Goal: Task Accomplishment & Management: Manage account settings

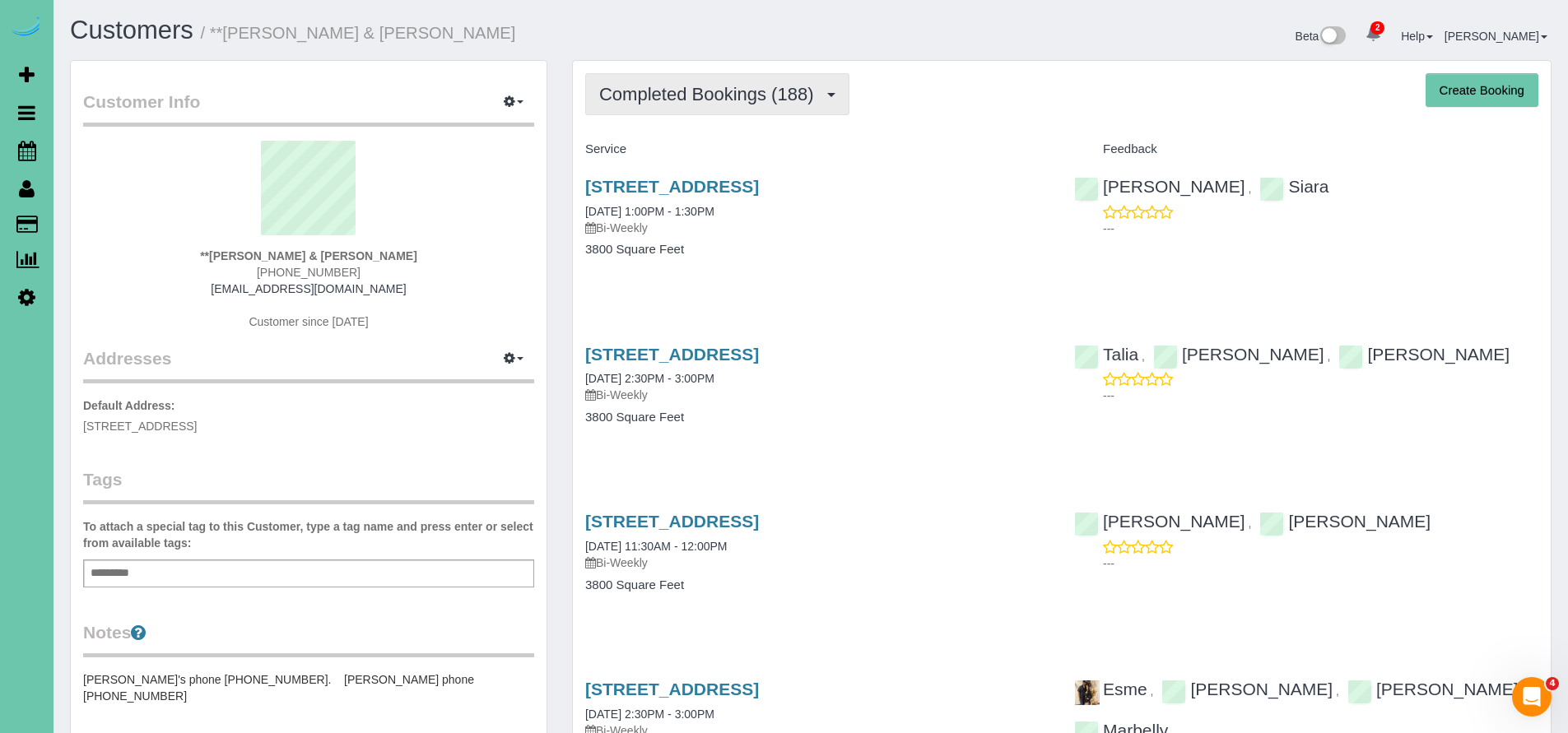
click at [716, 94] on span "Completed Bookings (188)" at bounding box center [710, 94] width 222 height 21
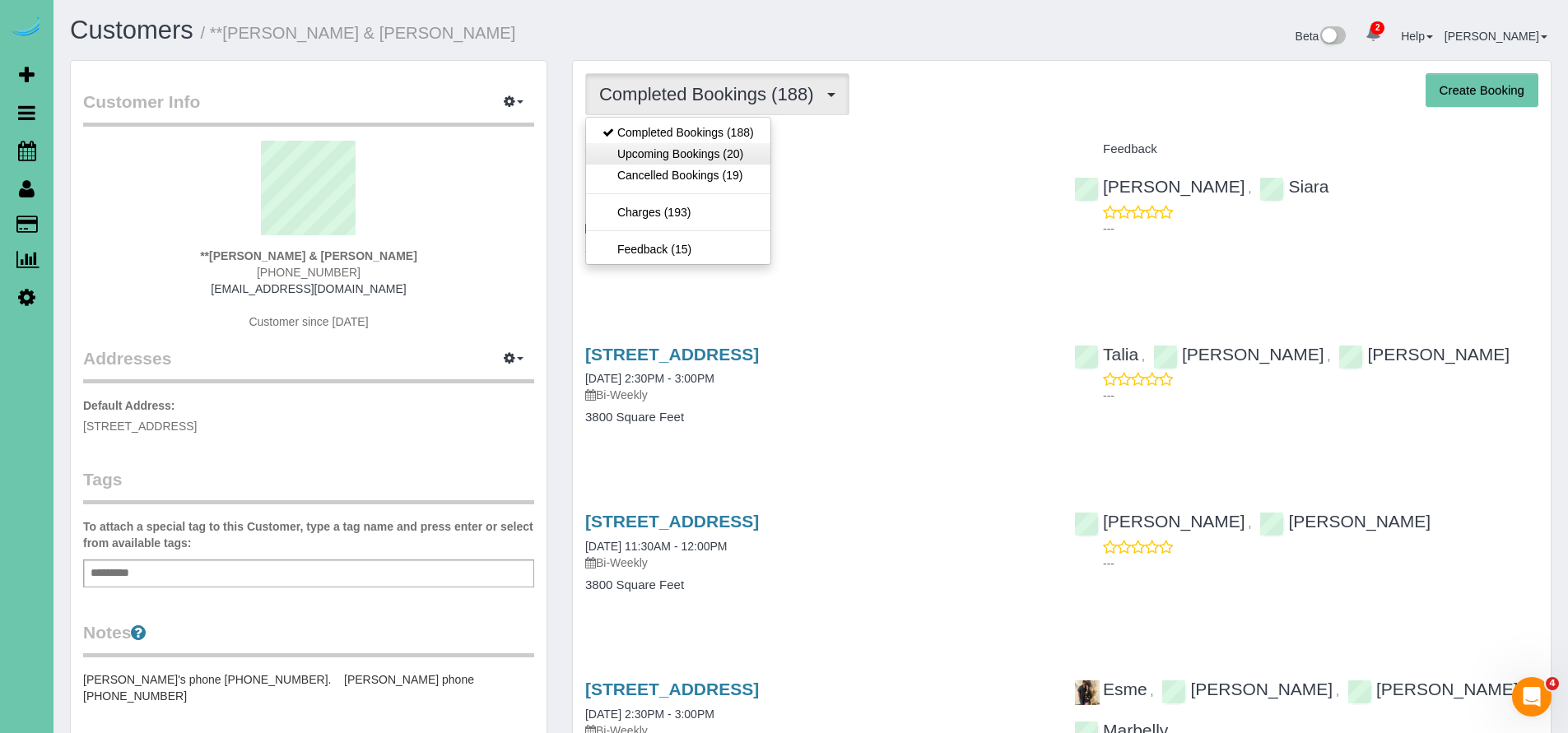
click at [698, 147] on link "Upcoming Bookings (20)" at bounding box center [678, 154] width 184 height 22
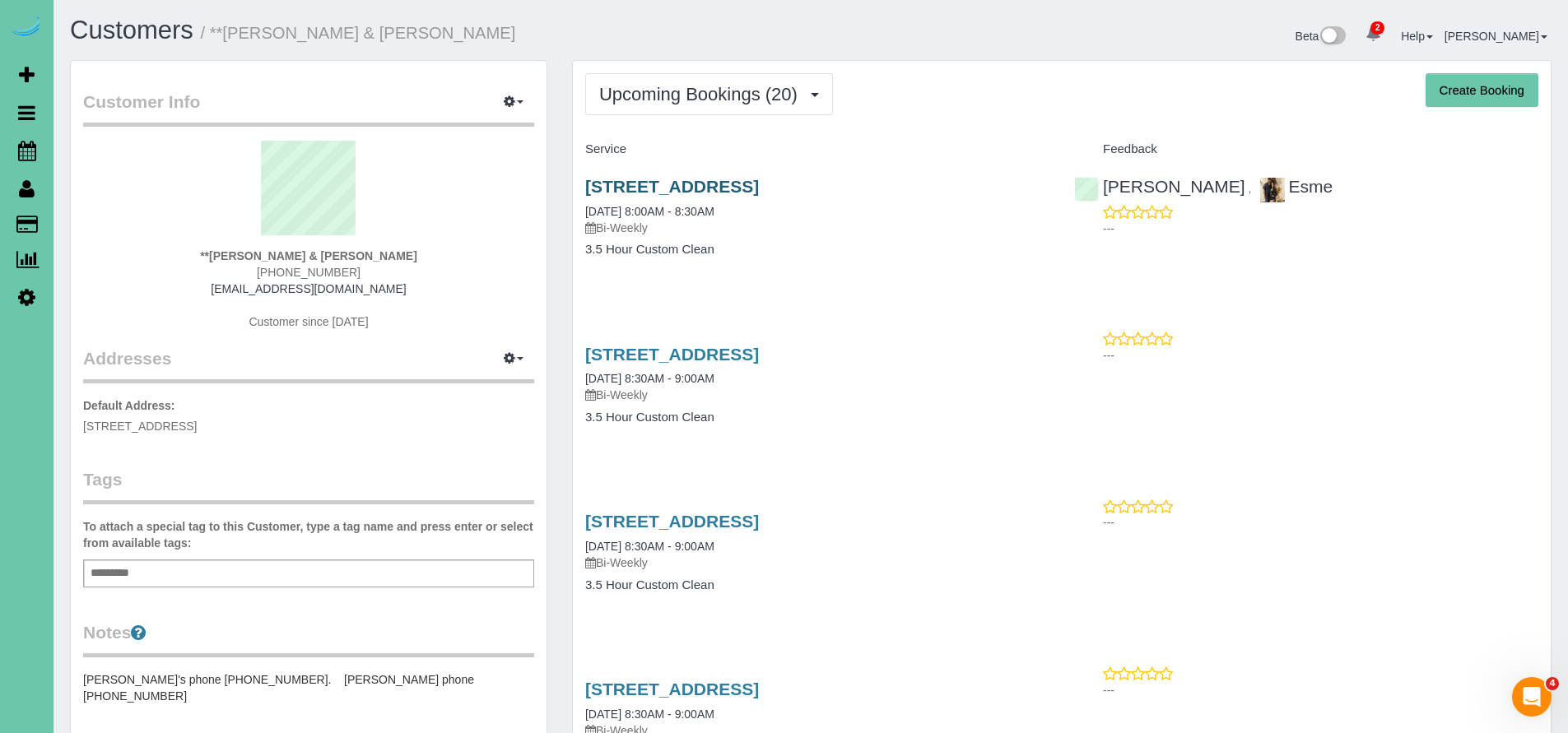
click at [759, 182] on link "3013 N 185th Street, Elkhorn, NE 68022" at bounding box center [671, 186] width 174 height 19
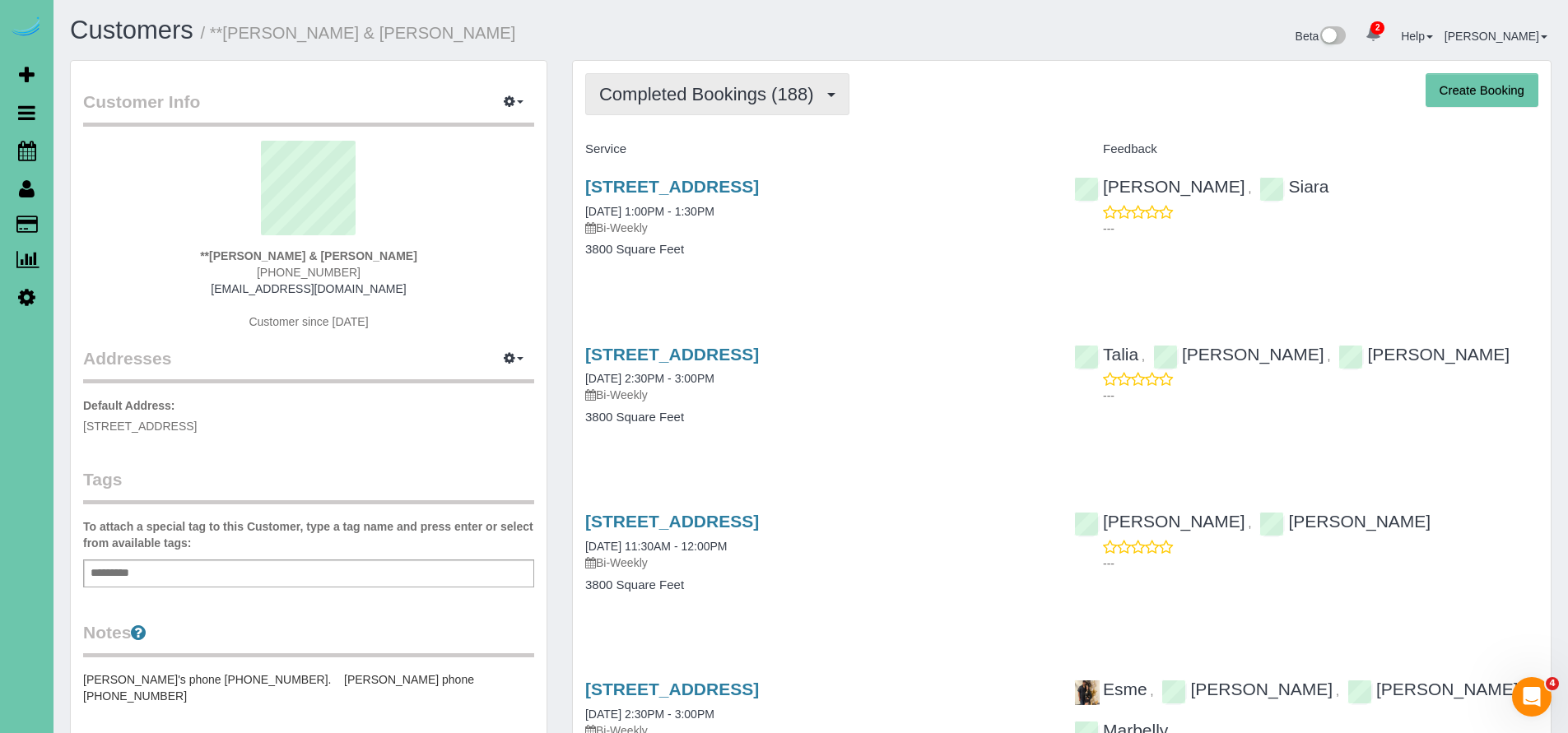
click at [720, 80] on button "Completed Bookings (188)" at bounding box center [717, 94] width 264 height 42
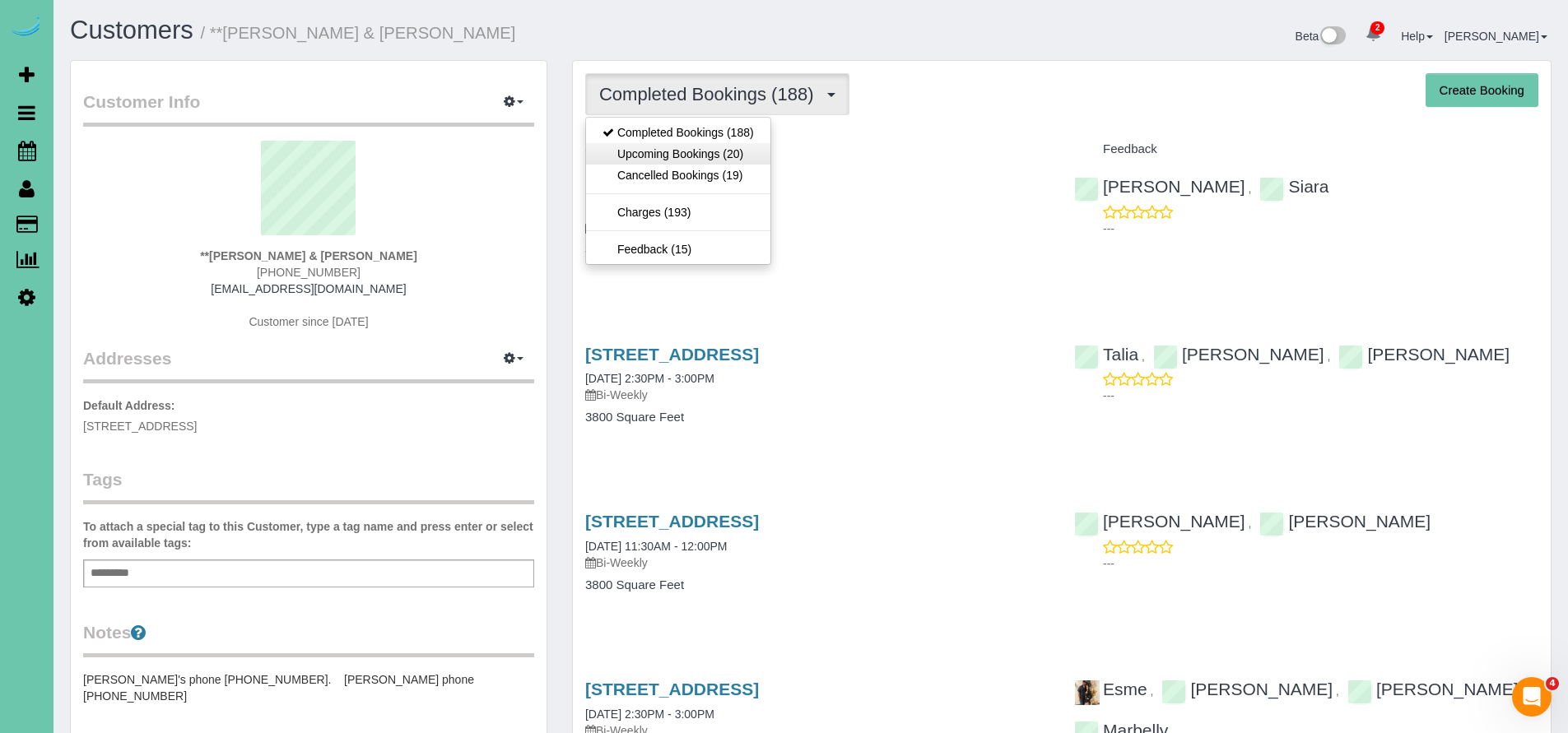
click at [703, 145] on link "Upcoming Bookings (20)" at bounding box center [678, 154] width 184 height 22
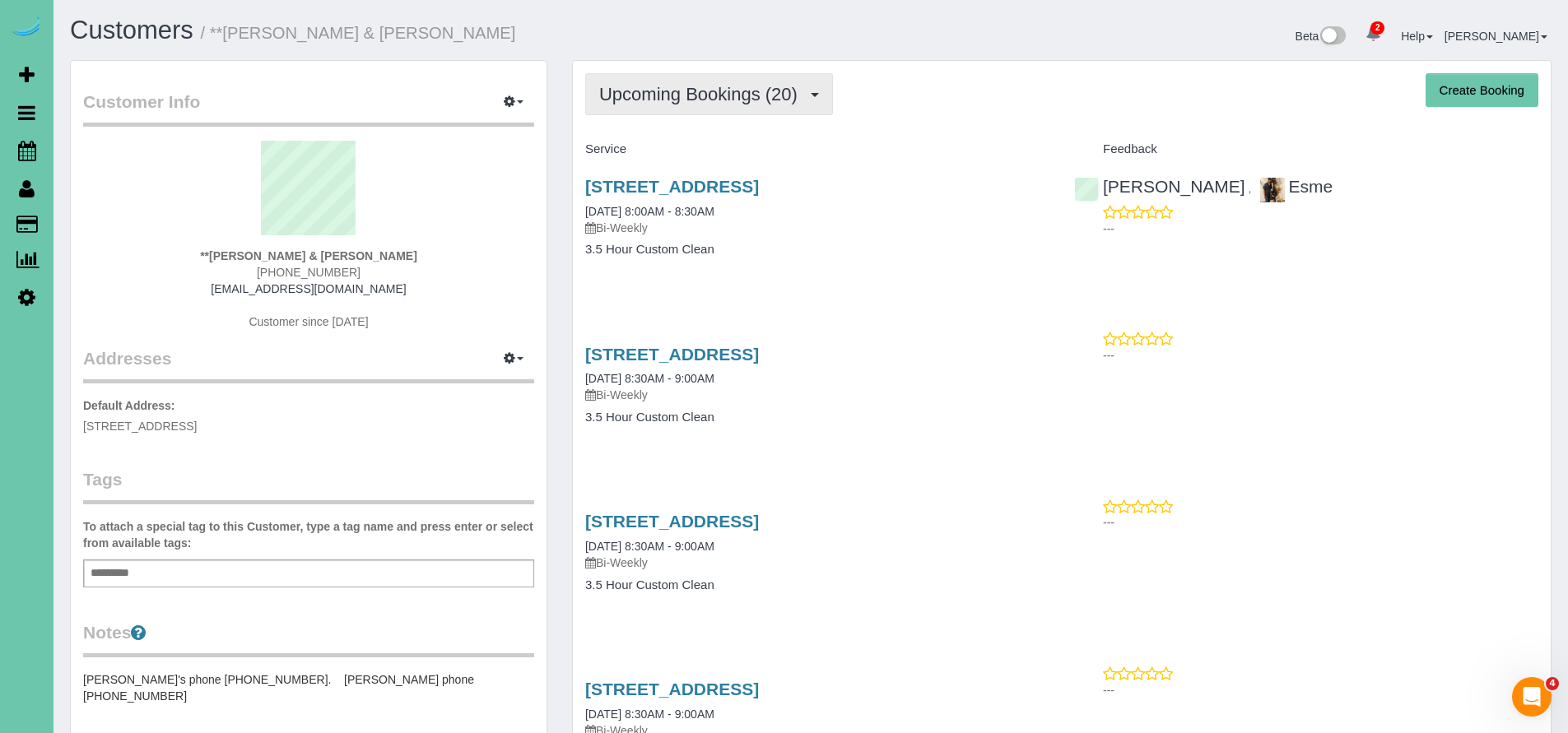
click at [647, 84] on span "Upcoming Bookings (20)" at bounding box center [703, 94] width 207 height 21
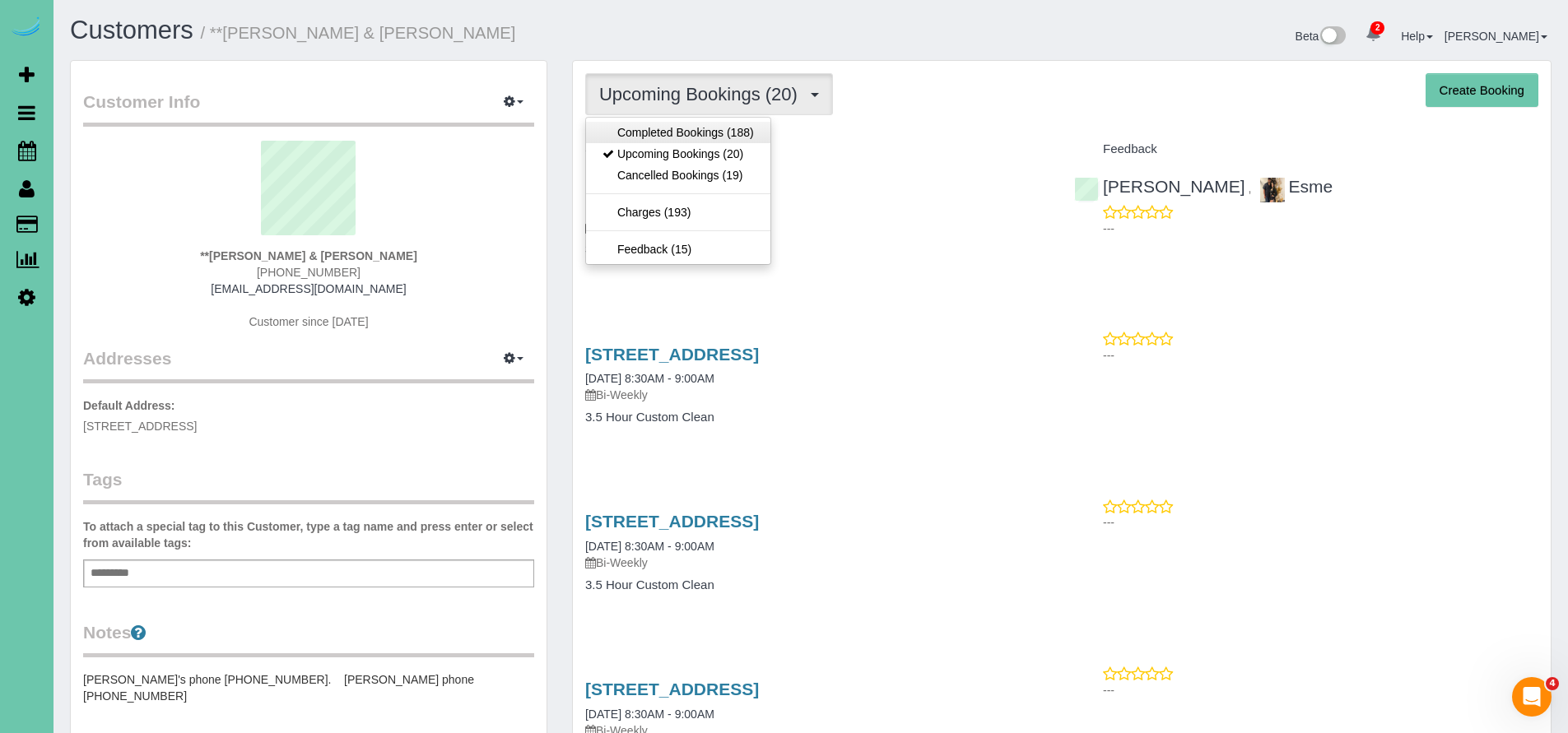
click at [642, 140] on link "Completed Bookings (188)" at bounding box center [678, 132] width 184 height 22
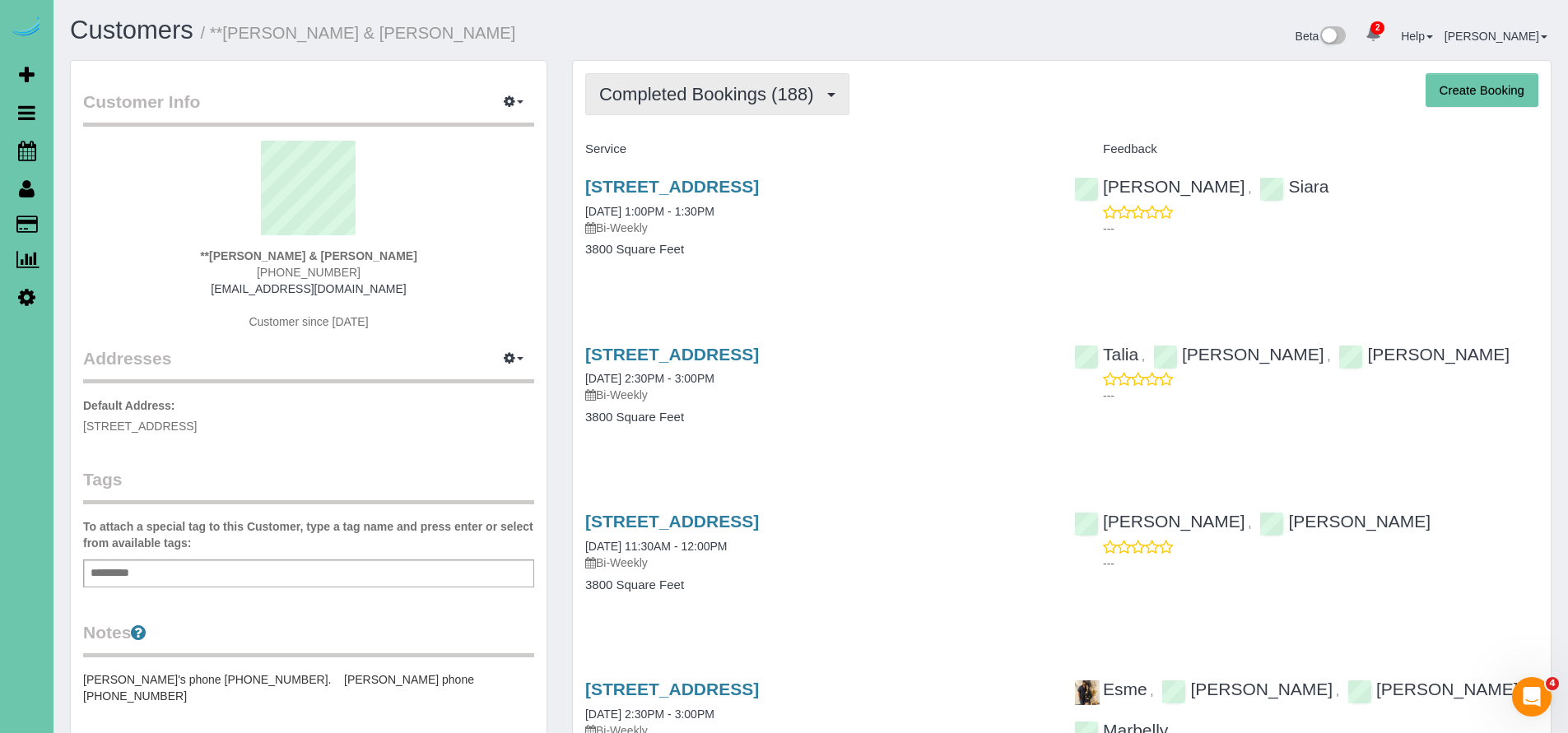
click at [766, 92] on span "Completed Bookings (188)" at bounding box center [710, 94] width 222 height 21
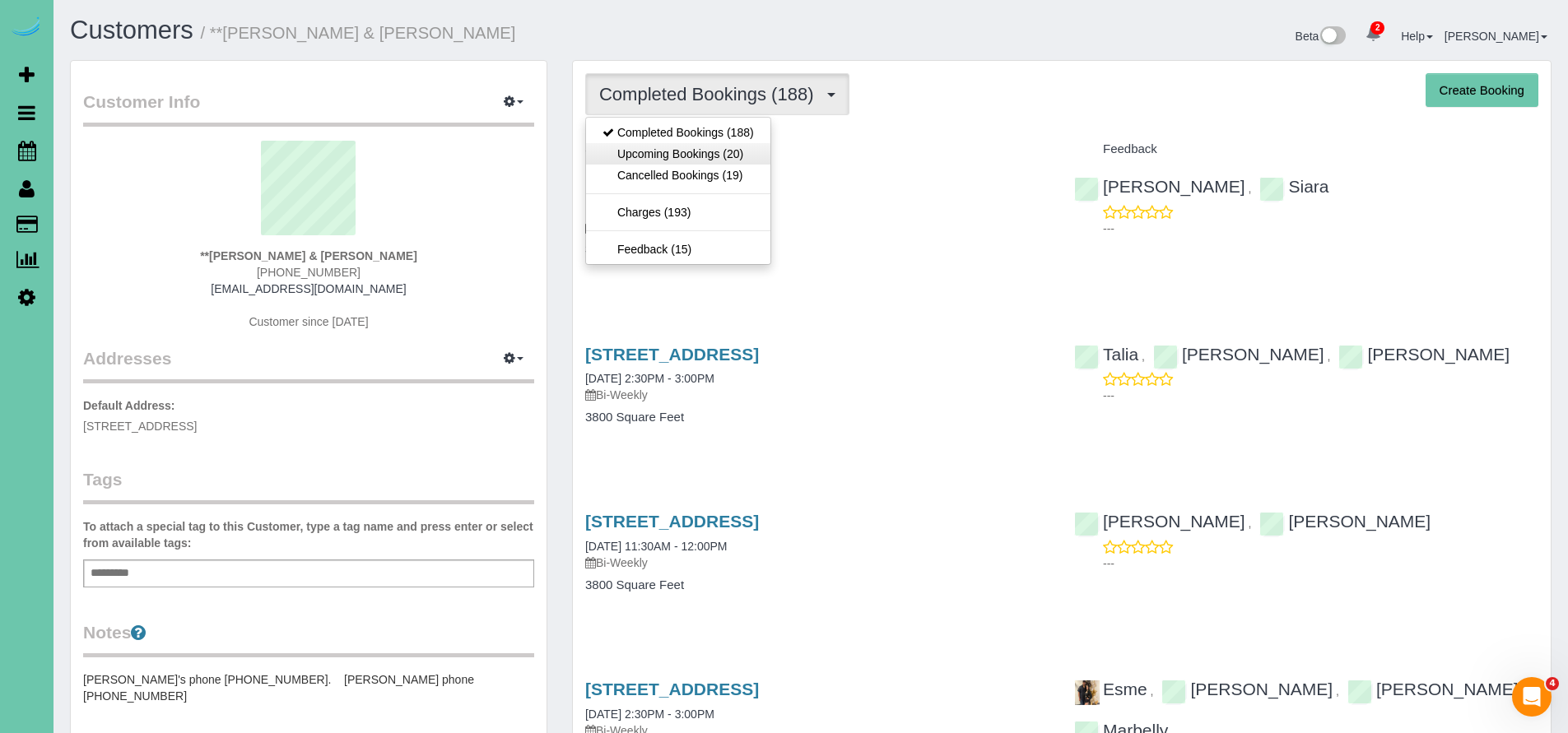
click at [739, 153] on link "Upcoming Bookings (20)" at bounding box center [678, 154] width 184 height 22
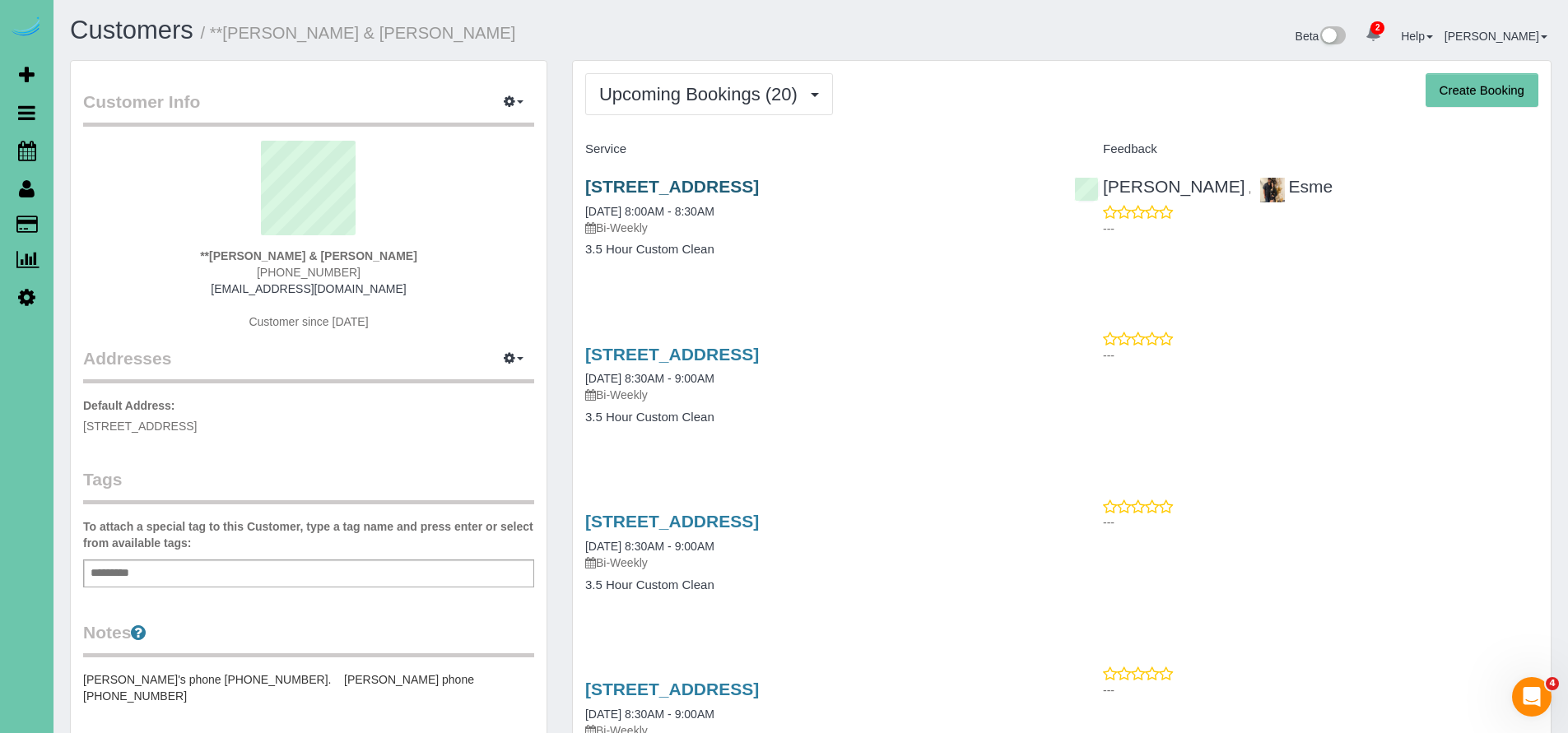
click at [746, 180] on link "[STREET_ADDRESS]" at bounding box center [671, 186] width 174 height 19
click at [759, 345] on link "[STREET_ADDRESS]" at bounding box center [671, 354] width 174 height 19
click at [708, 186] on link "[STREET_ADDRESS]" at bounding box center [671, 186] width 174 height 19
click at [689, 96] on span "Upcoming Bookings (20)" at bounding box center [703, 94] width 207 height 21
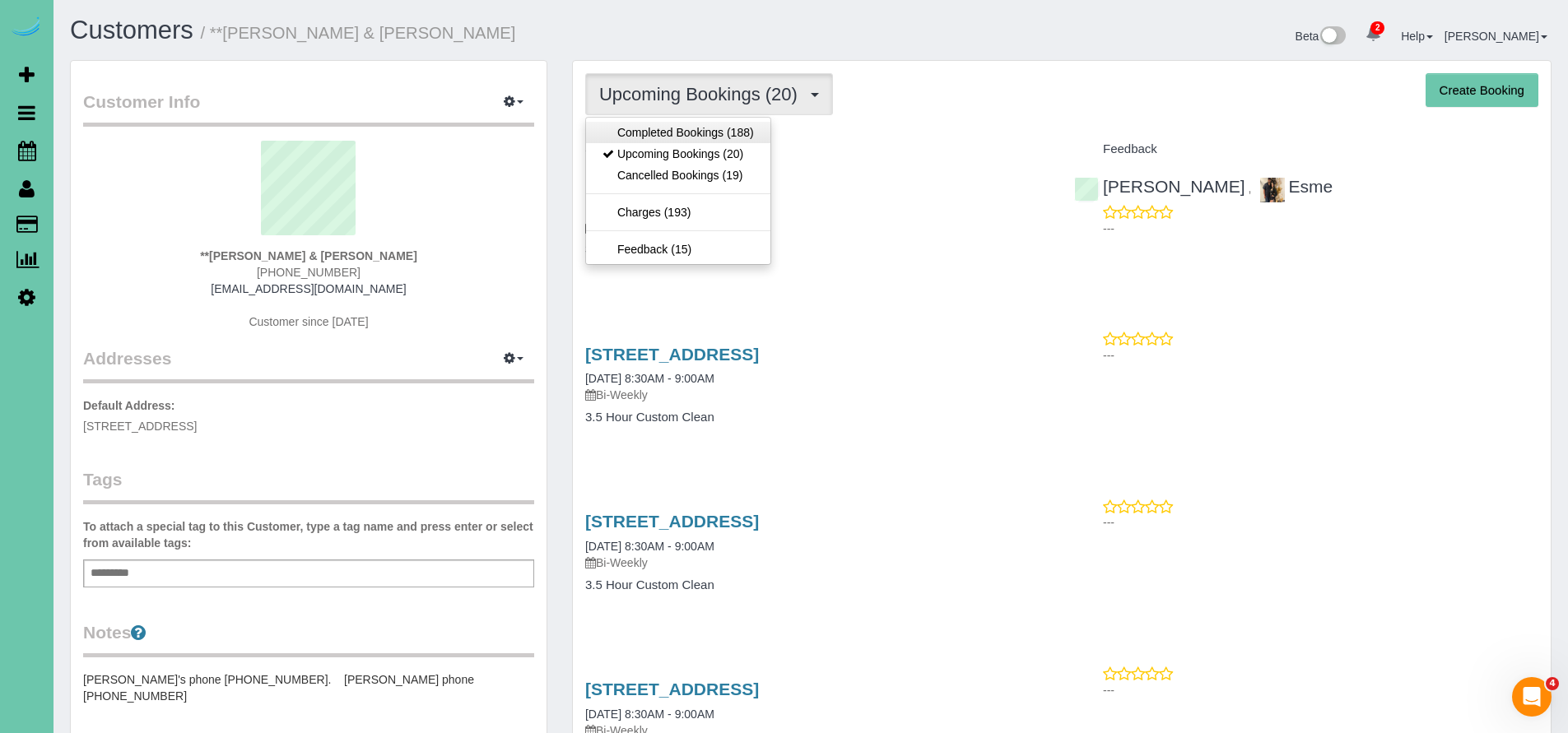
click at [676, 133] on link "Completed Bookings (188)" at bounding box center [678, 132] width 184 height 22
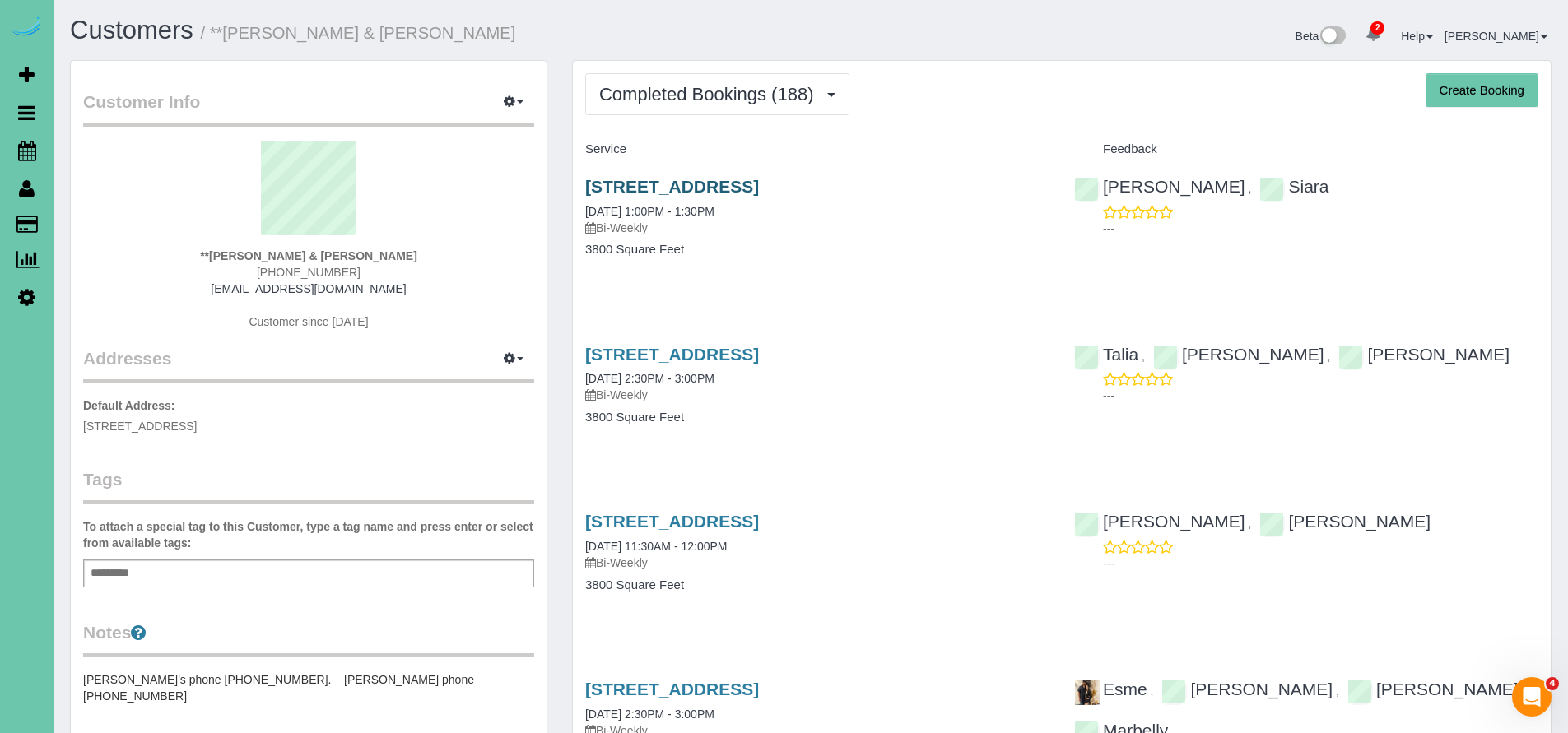
click at [732, 188] on link "3013 N 185th Street, Elkhorn, NE 68022" at bounding box center [671, 186] width 174 height 19
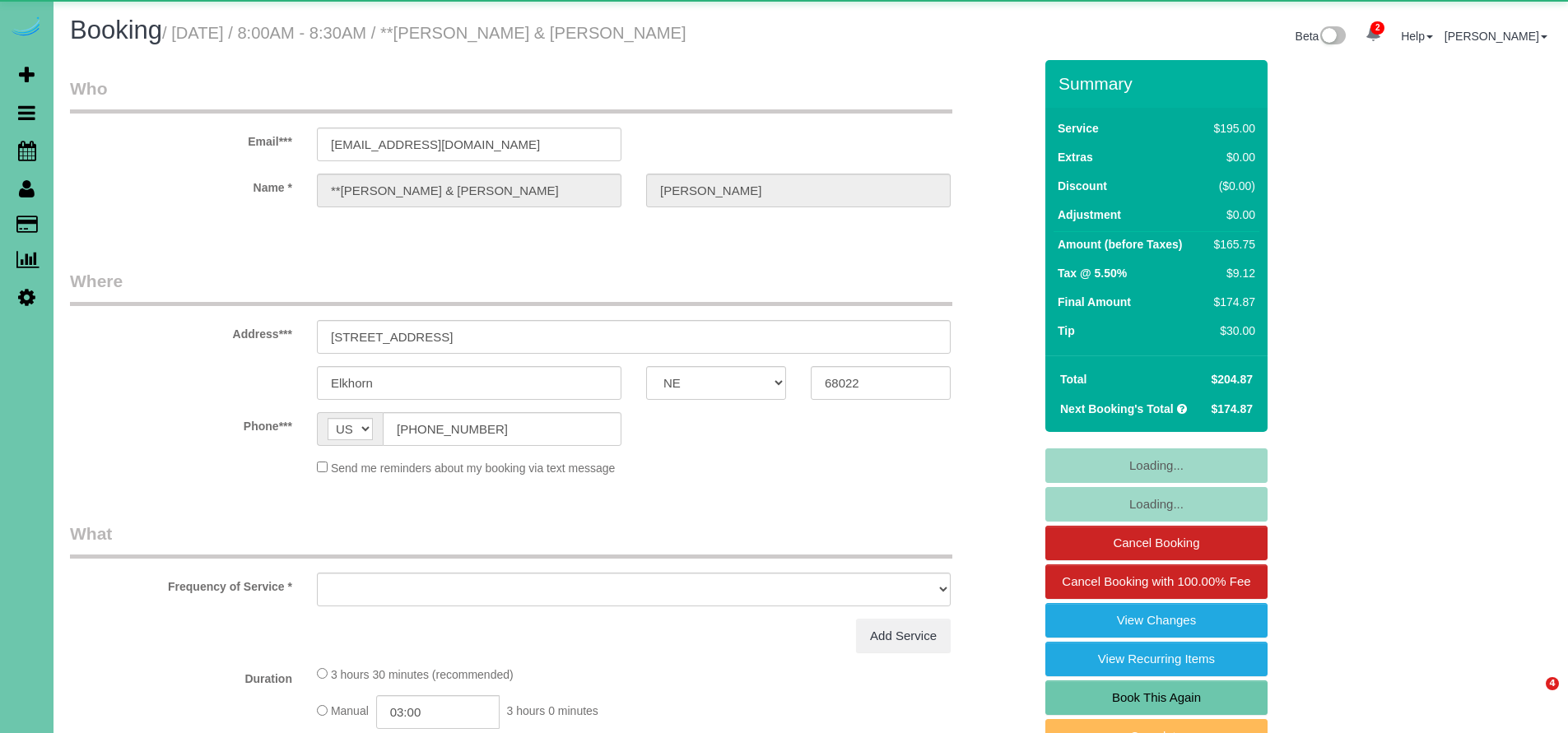
select select "NE"
select select "object:681"
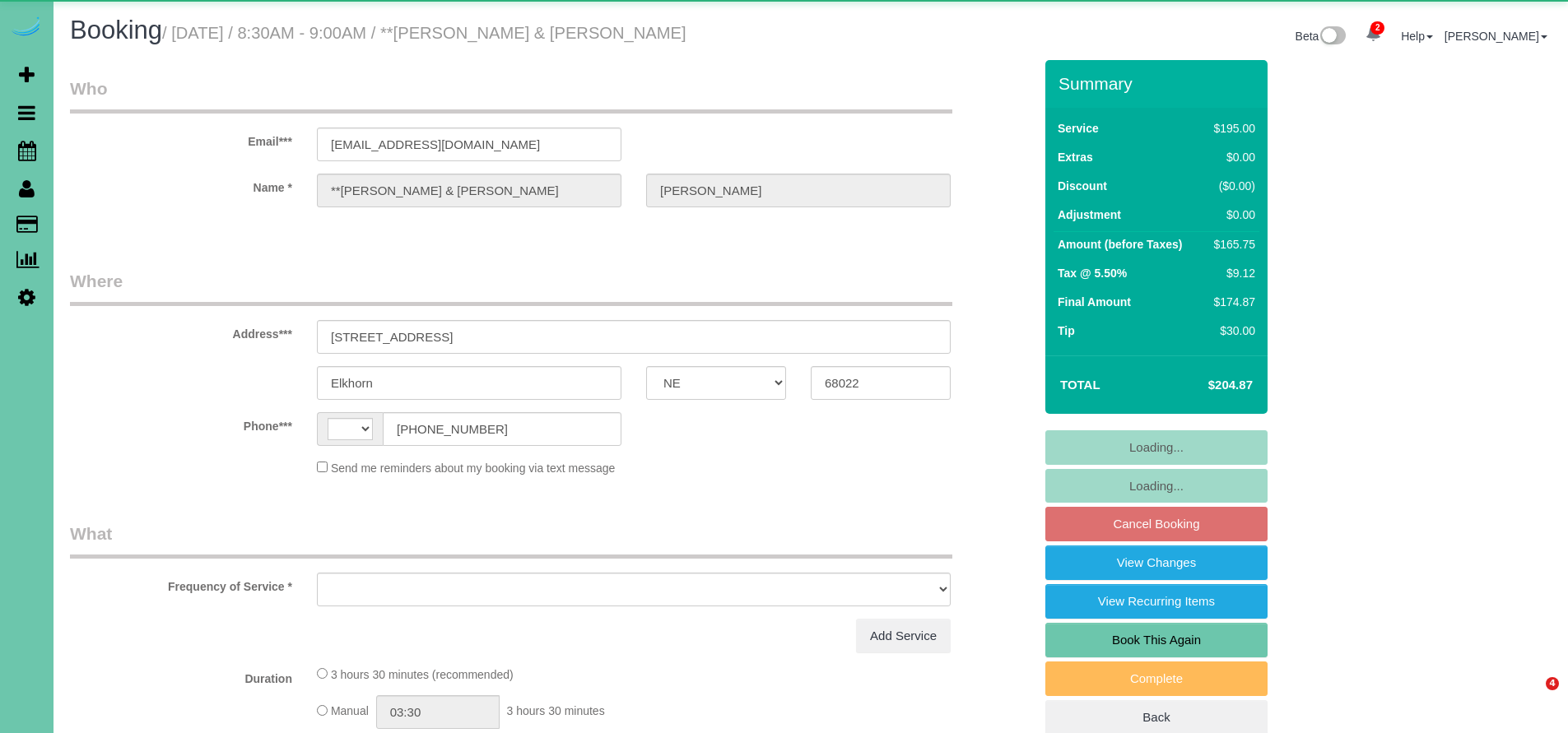
select select "NE"
select select "string:US"
select select "object:650"
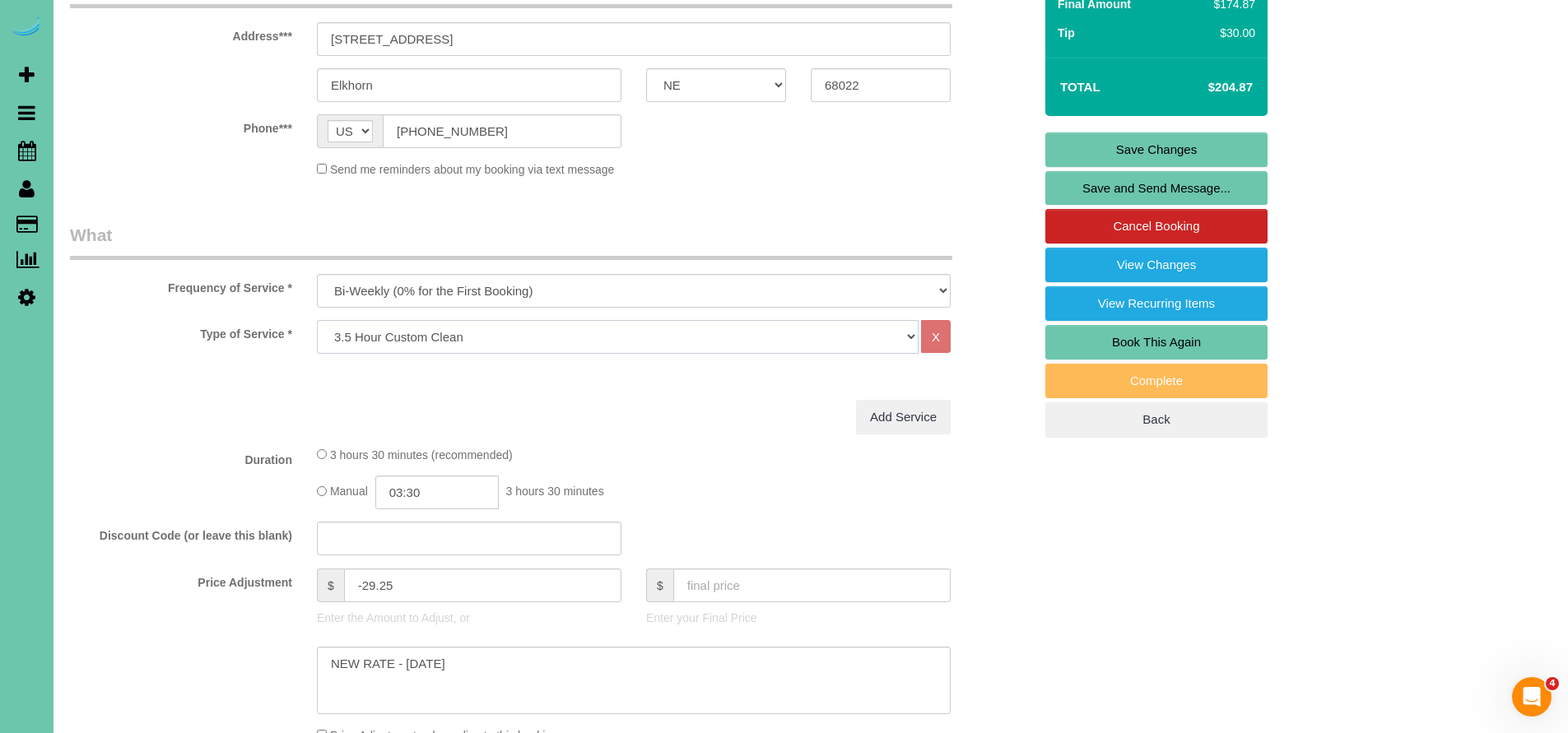
scroll to position [384, 0]
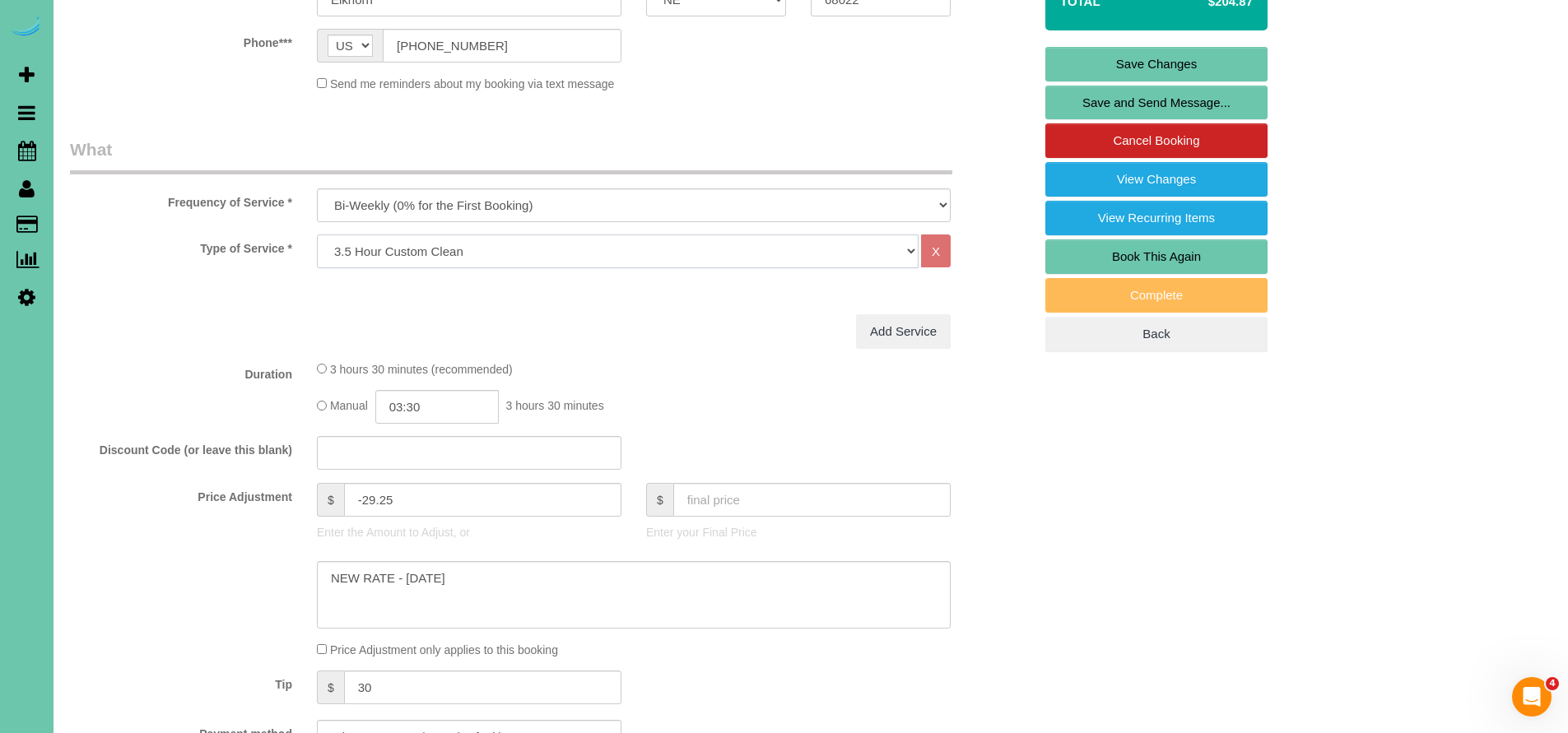
select select "24"
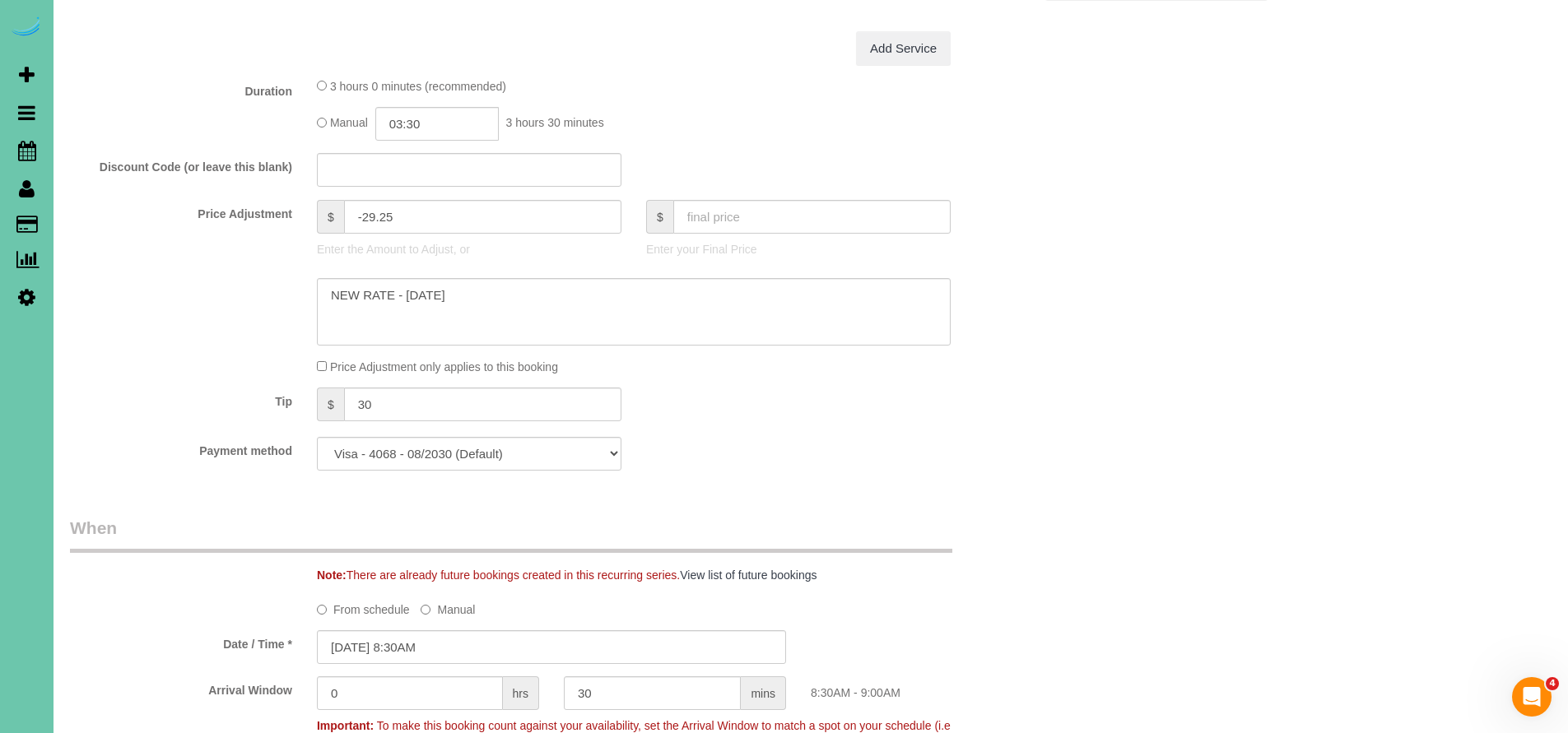
scroll to position [793, 0]
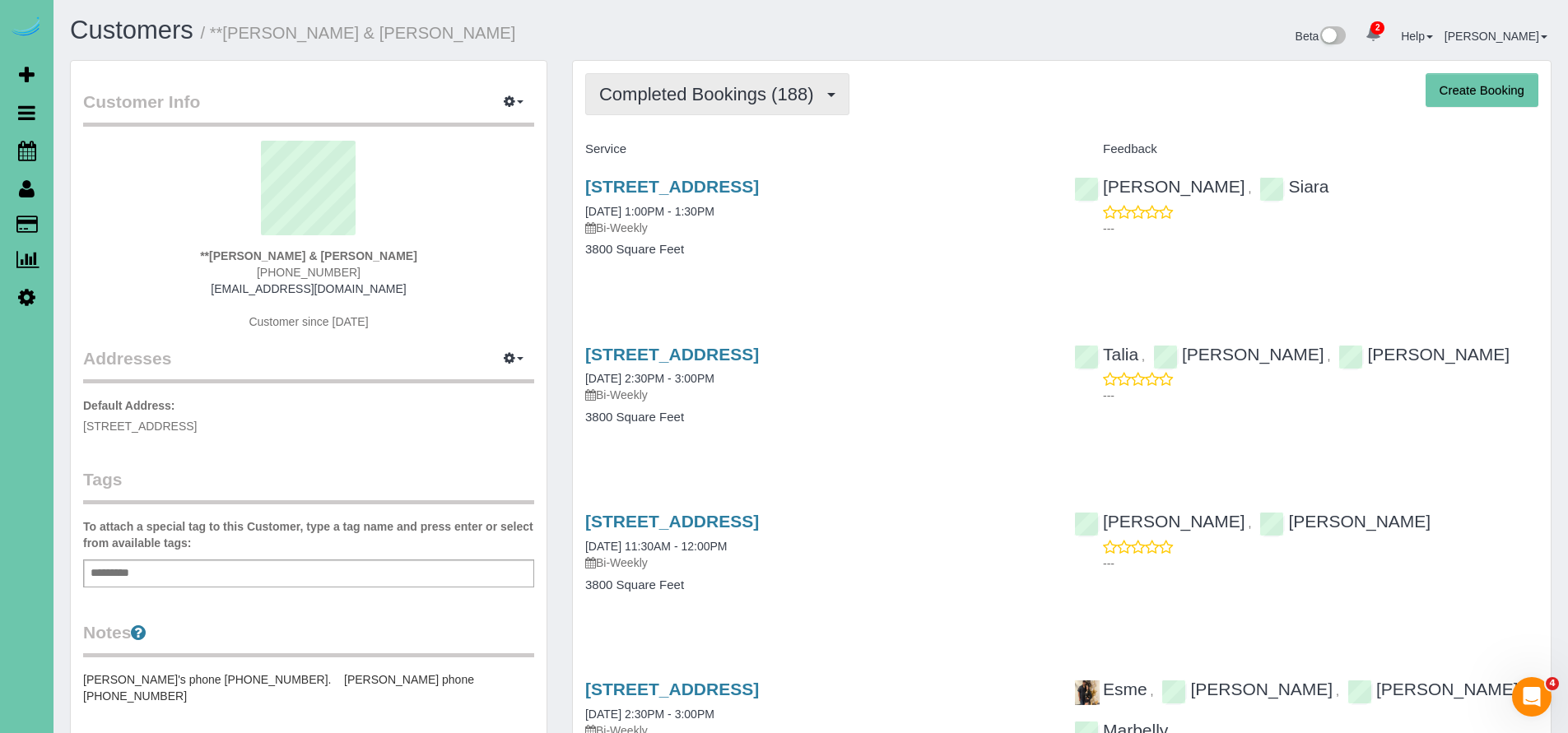
click at [732, 88] on span "Completed Bookings (188)" at bounding box center [710, 94] width 222 height 21
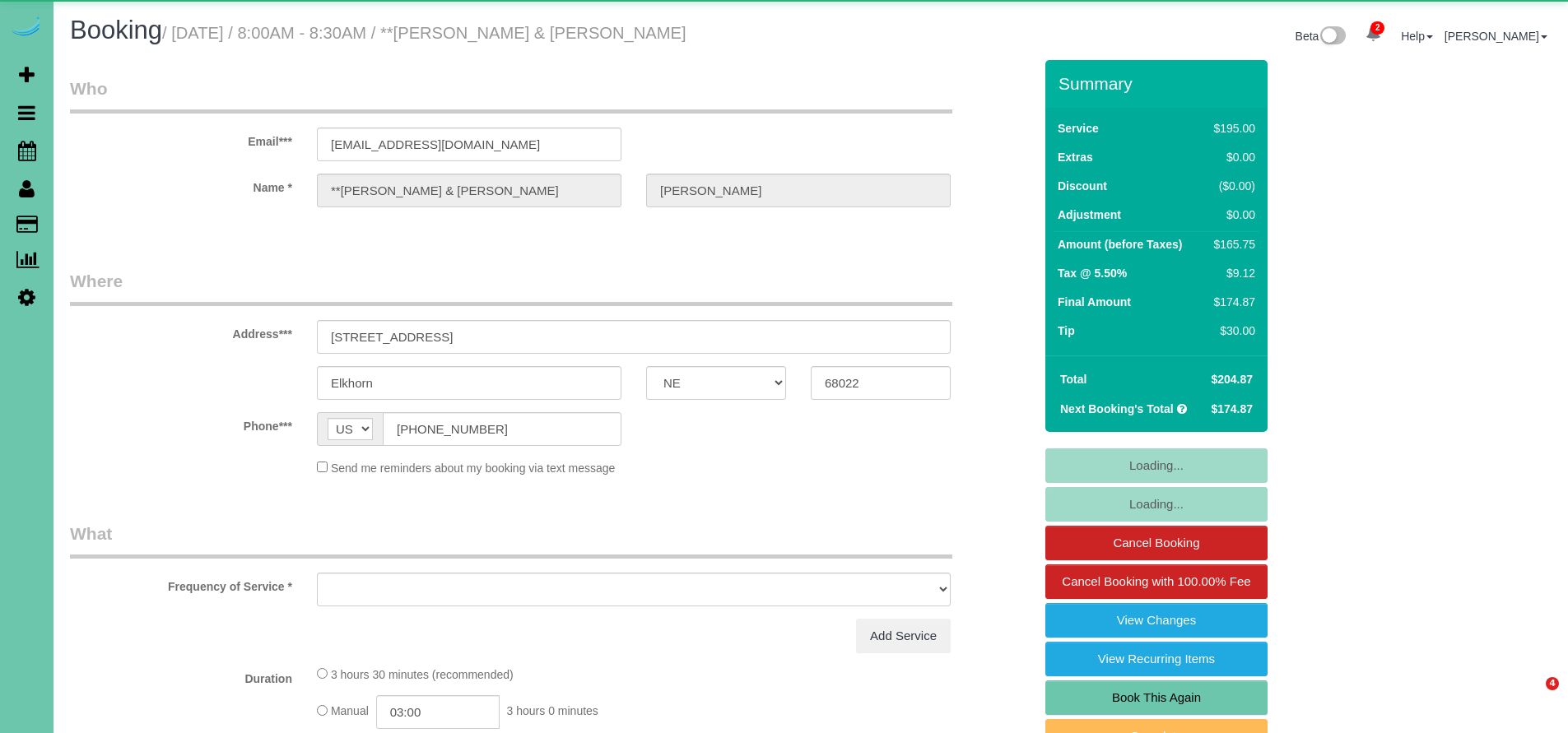
select select "NE"
select select "object:663"
select select "string:fspay-935adc49-f2fe-45ea-ba26-4416233554b0"
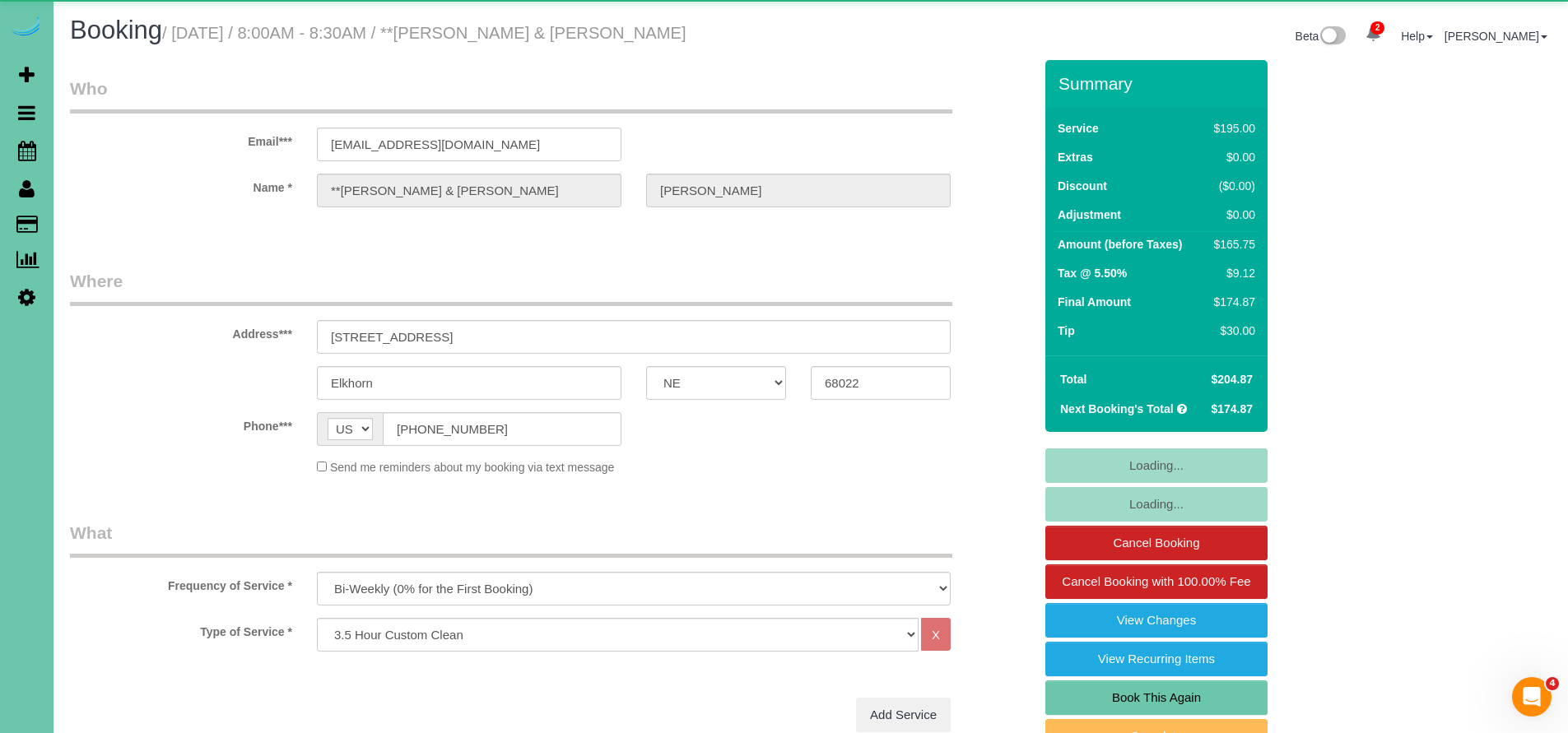
select select "object:906"
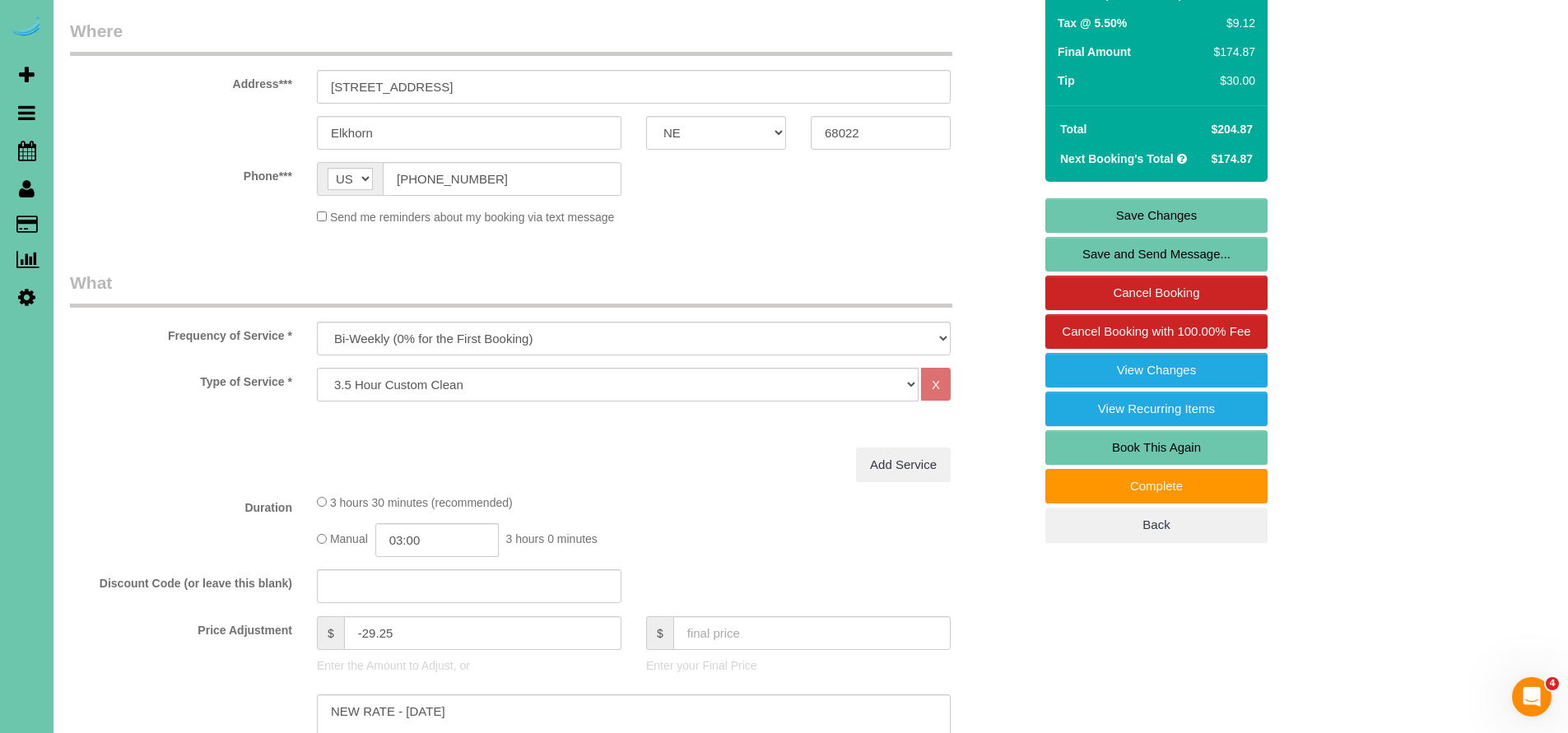
scroll to position [194, 0]
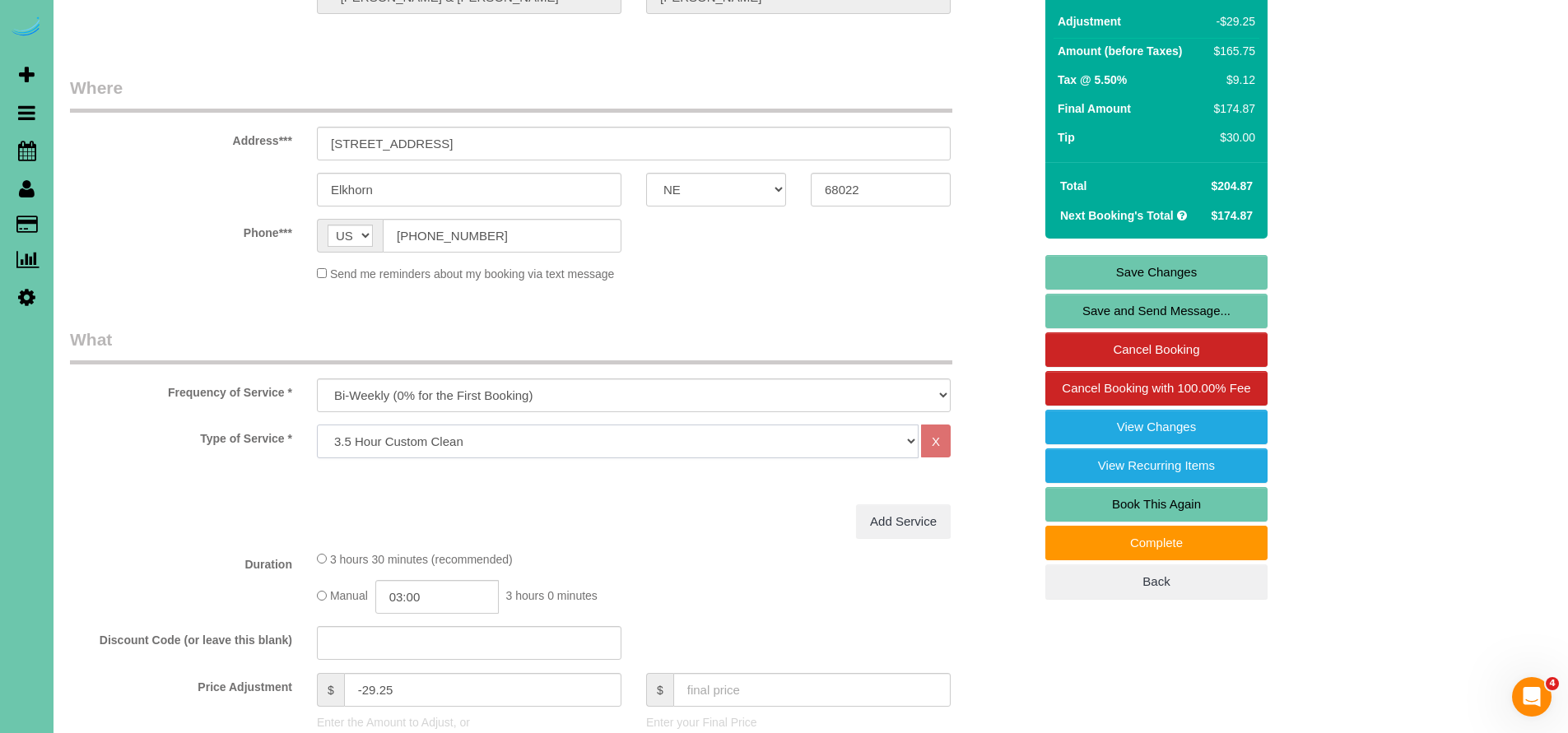
select select "24"
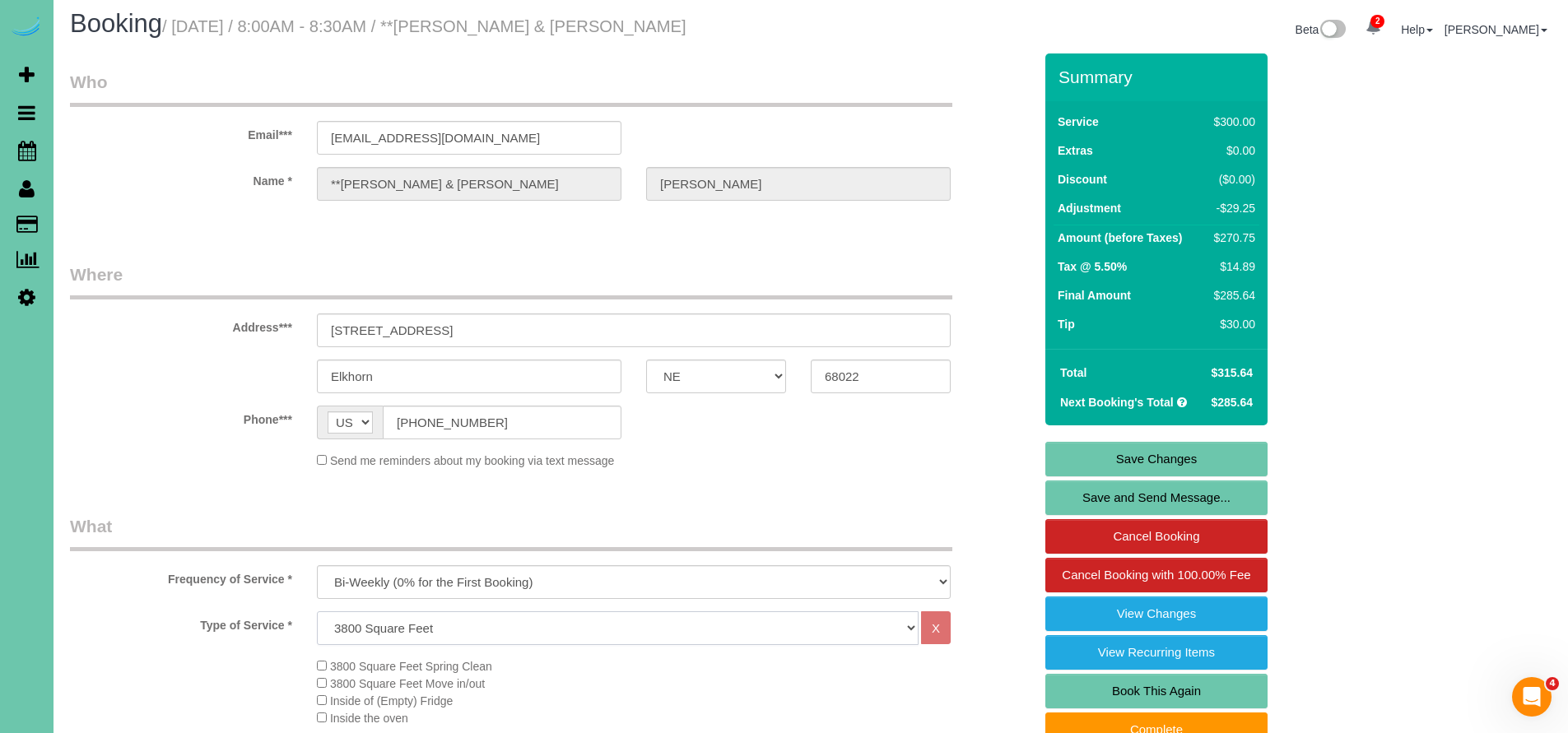
scroll to position [28, 0]
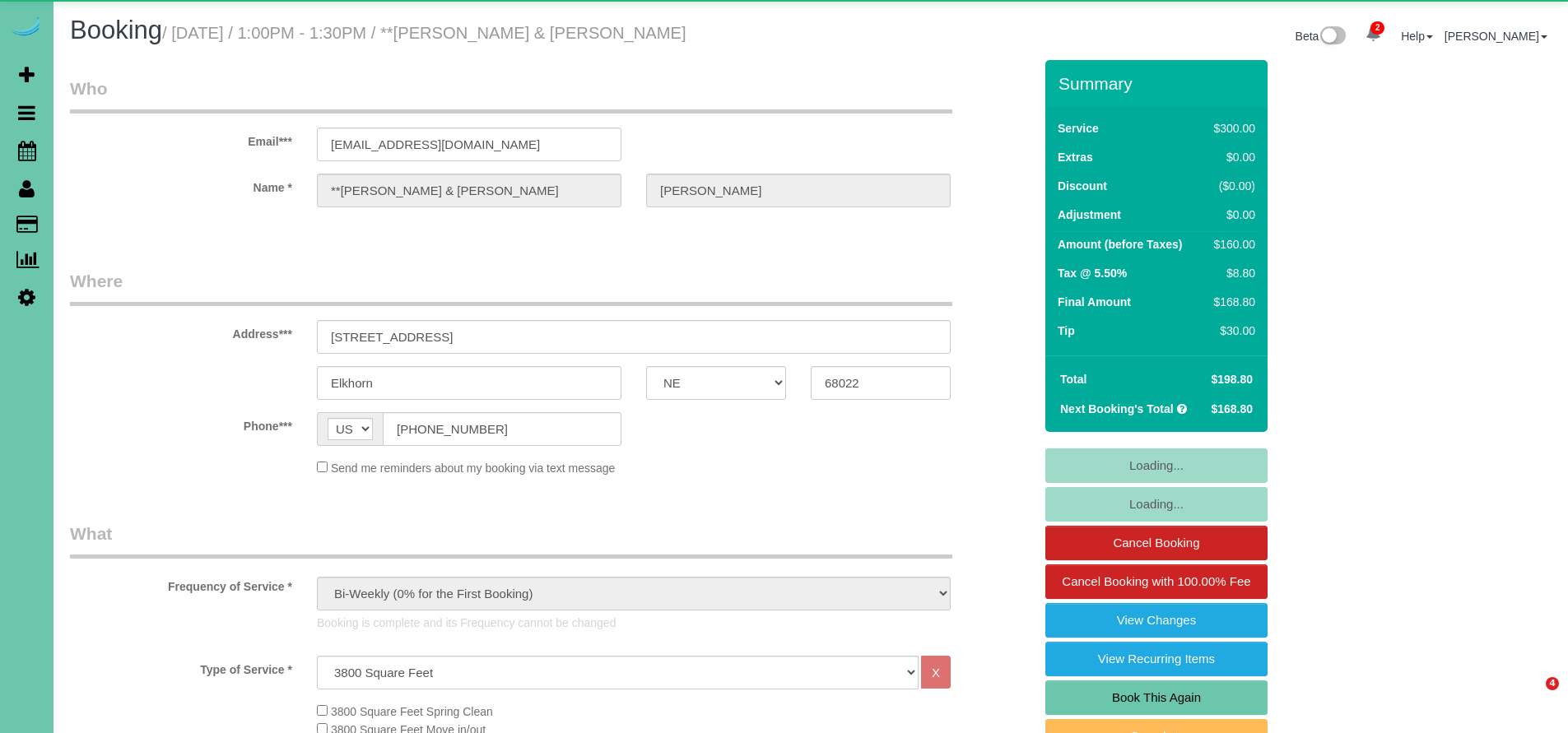
select select "NE"
select select "object:941"
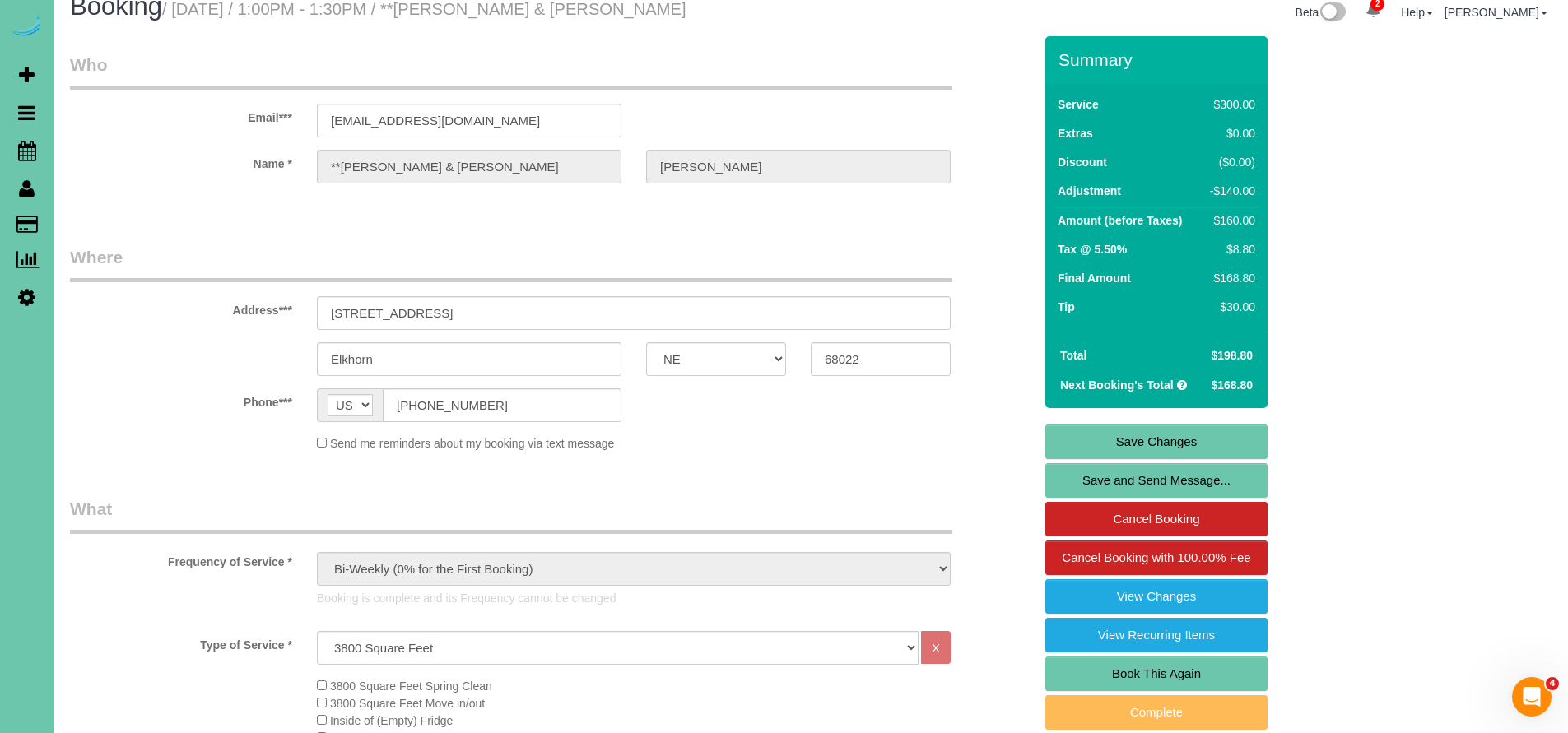
scroll to position [40, 0]
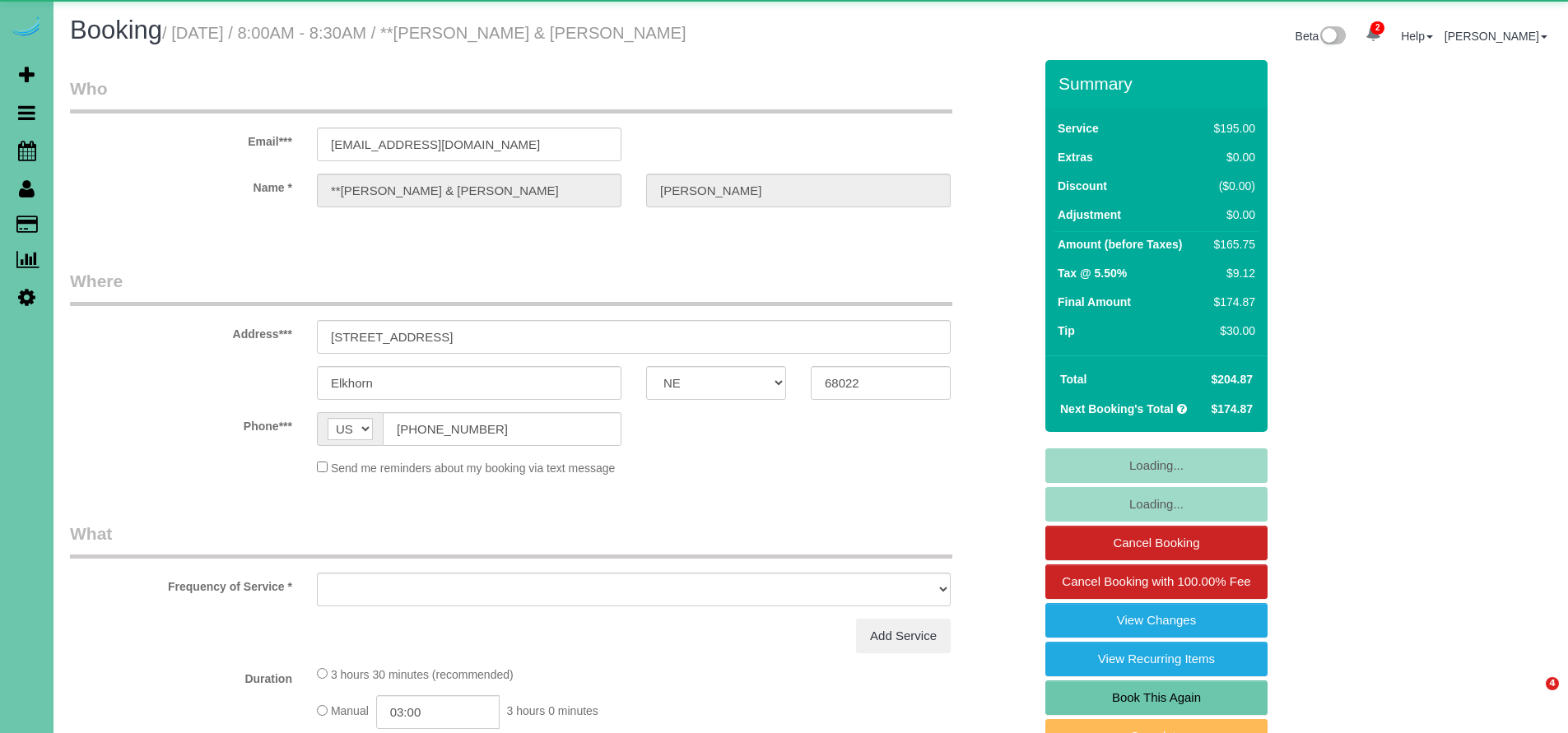
select select "NE"
select select "object:667"
